Goal: Task Accomplishment & Management: Use online tool/utility

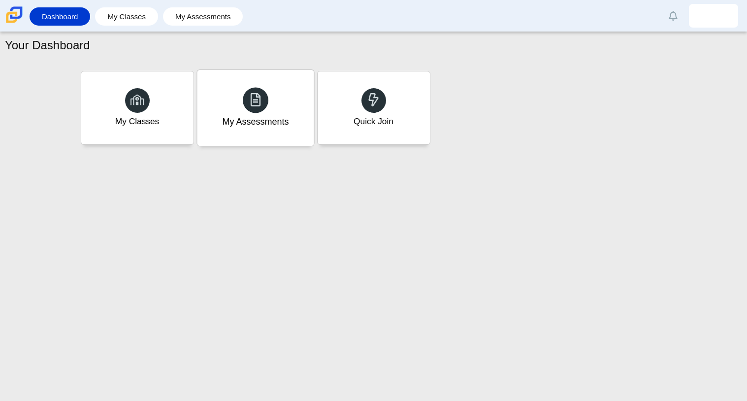
click at [256, 85] on div "My Assessments" at bounding box center [255, 108] width 117 height 76
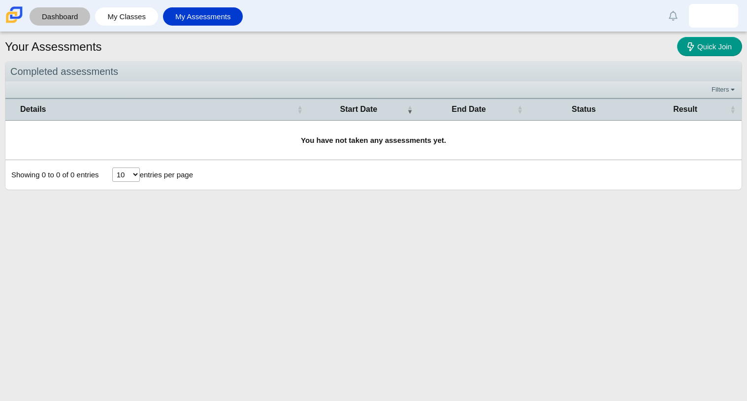
click at [64, 23] on link "Dashboard" at bounding box center [59, 16] width 51 height 18
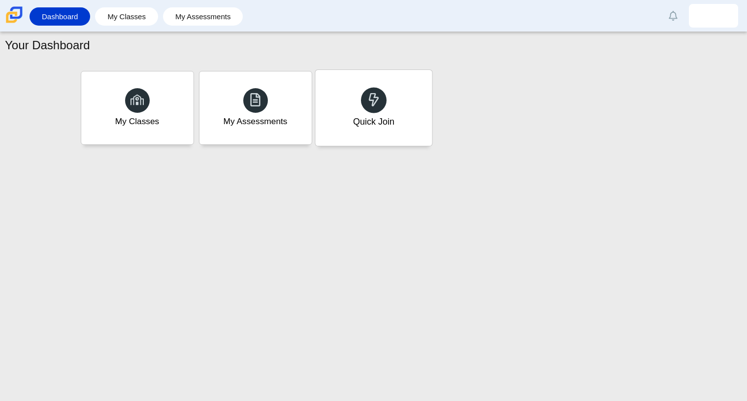
click at [347, 96] on div "Quick Join" at bounding box center [373, 108] width 117 height 76
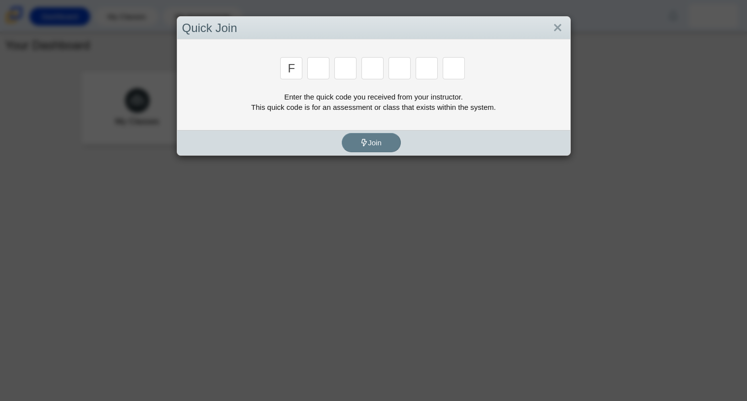
type input "F"
type input "7"
type input "m"
type input "c"
type input "h"
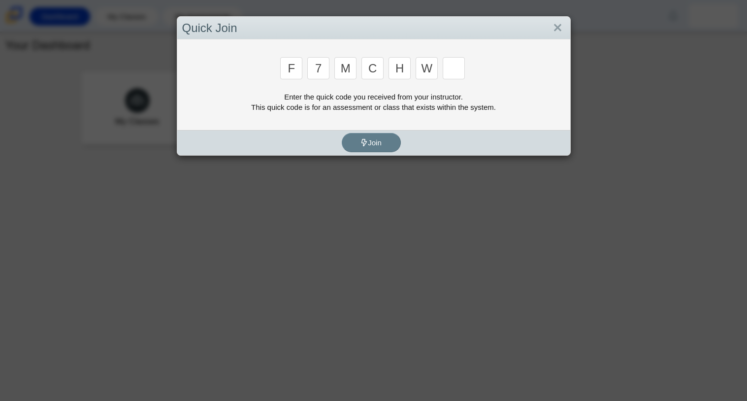
type input "w"
type input "k"
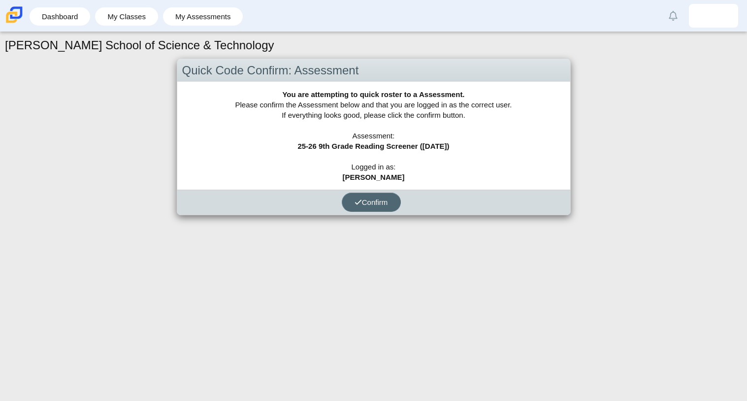
click at [363, 207] on button "Confirm" at bounding box center [371, 202] width 59 height 19
